Goal: Find specific page/section: Find specific page/section

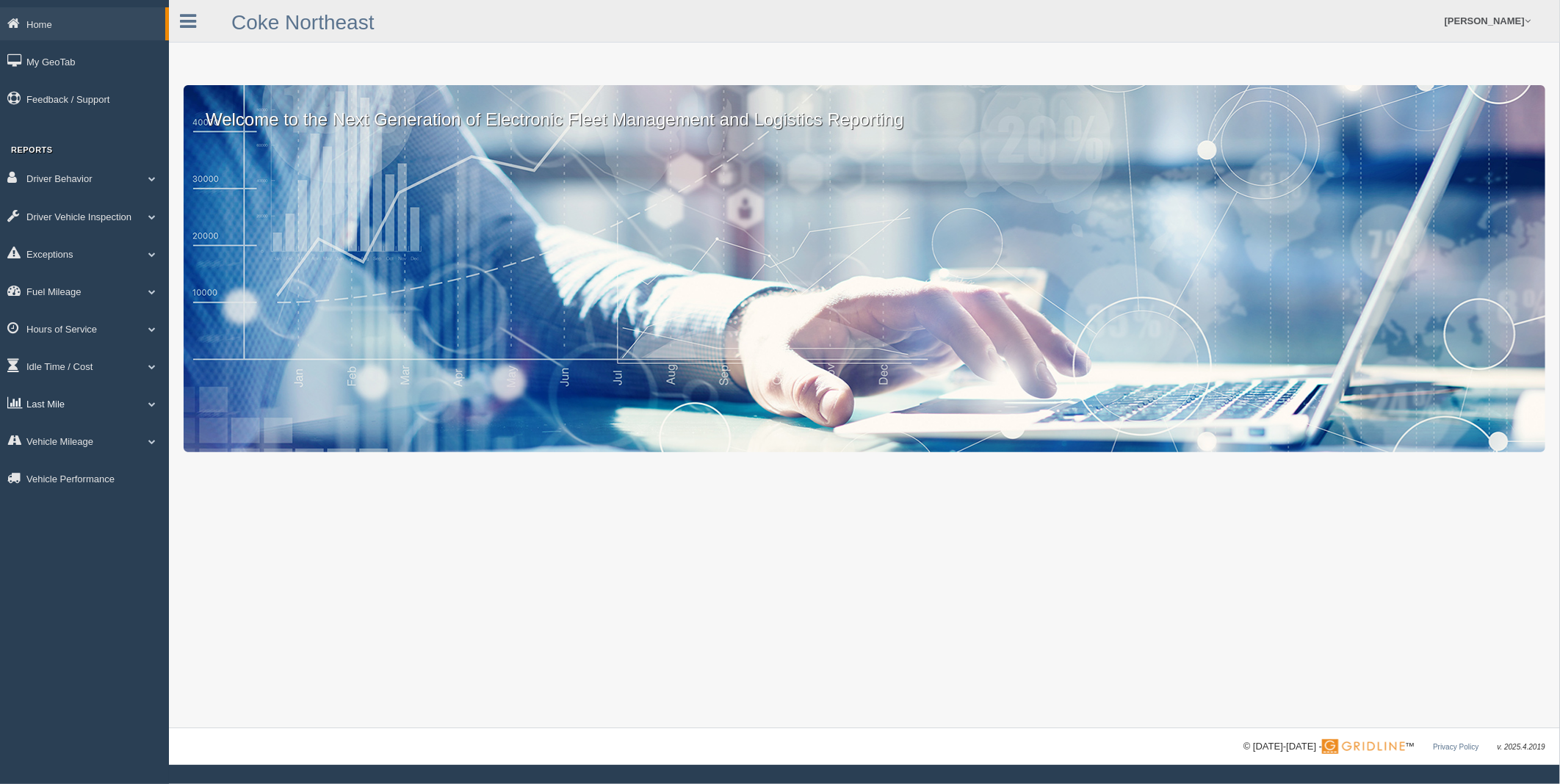
click at [72, 409] on link "Last Mile" at bounding box center [85, 404] width 169 height 33
click at [67, 469] on link "Zone Editor" at bounding box center [96, 464] width 139 height 26
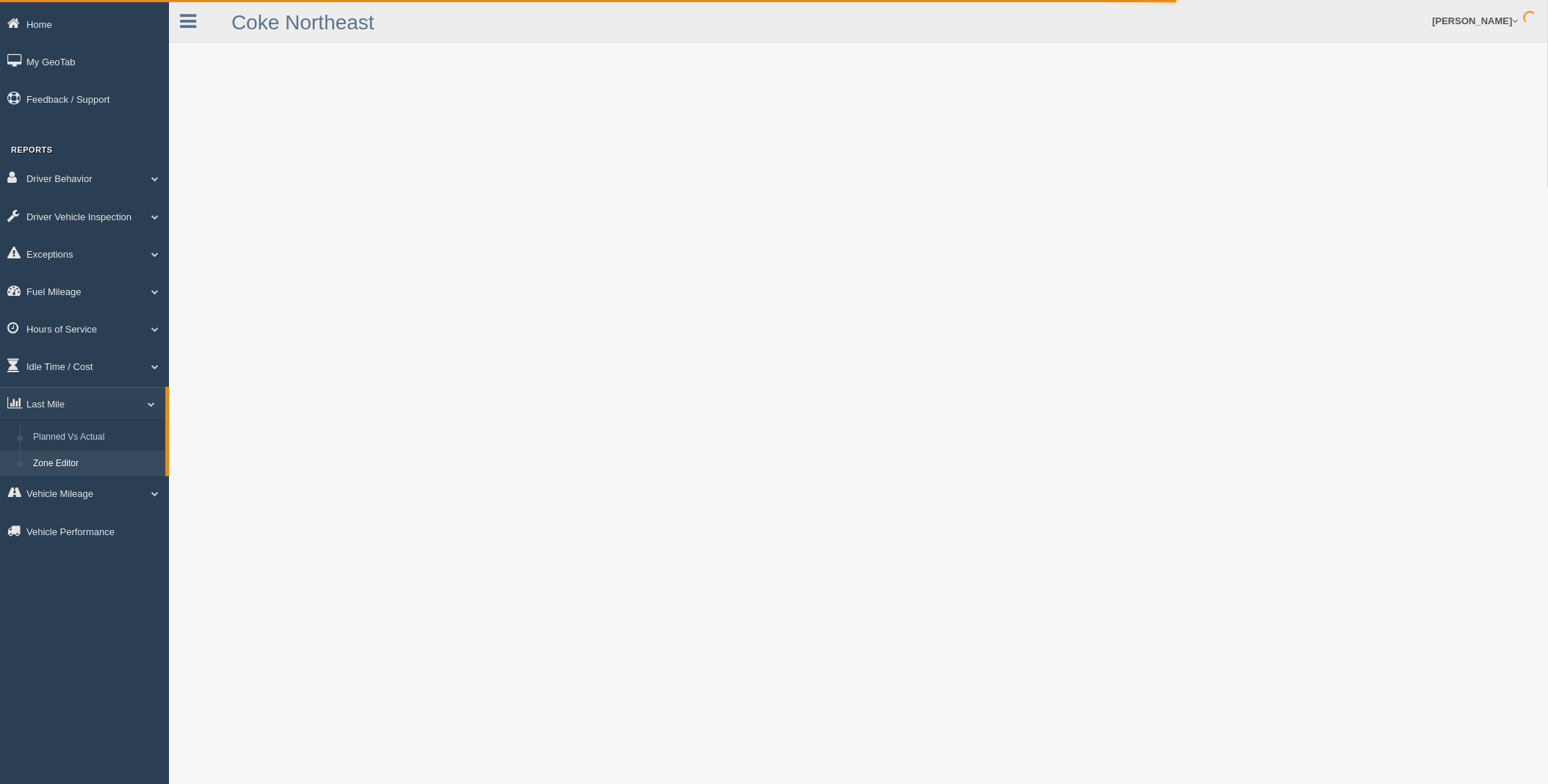
click at [69, 472] on link "Zone Editor" at bounding box center [96, 464] width 139 height 26
